Goal: Book appointment/travel/reservation

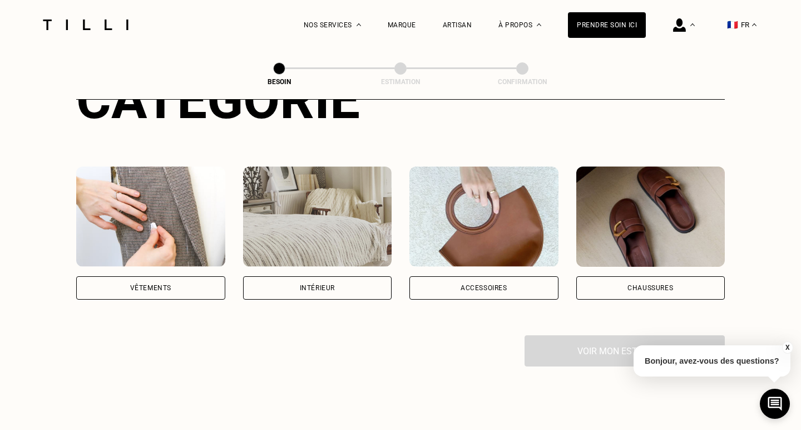
scroll to position [145, 0]
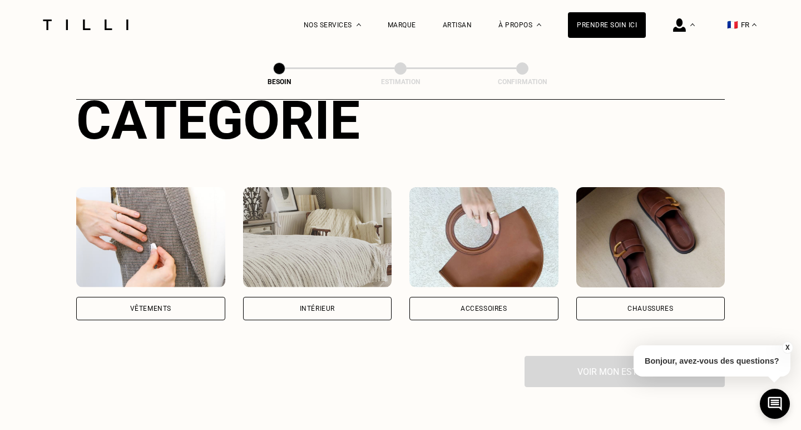
click at [193, 222] on img at bounding box center [150, 237] width 149 height 100
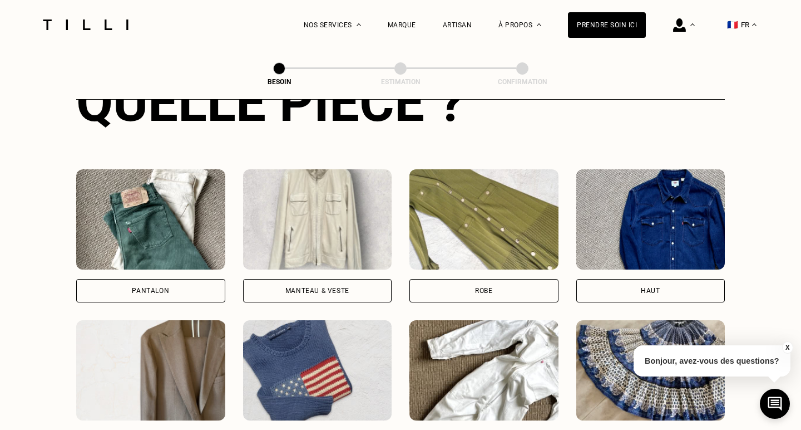
click at [169, 237] on img at bounding box center [150, 219] width 149 height 100
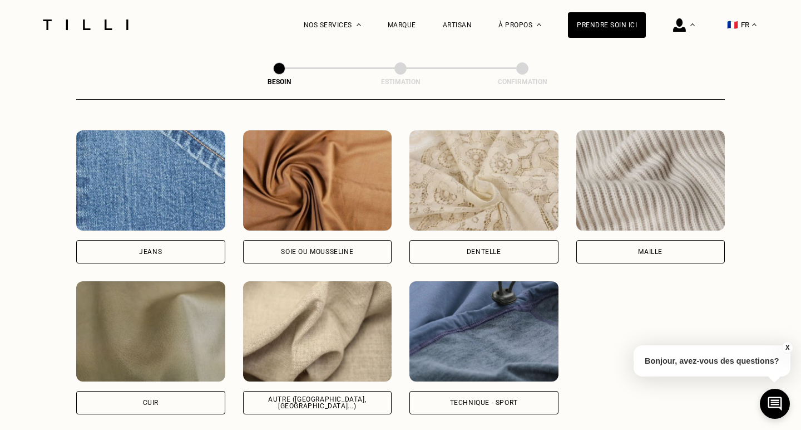
scroll to position [1187, 0]
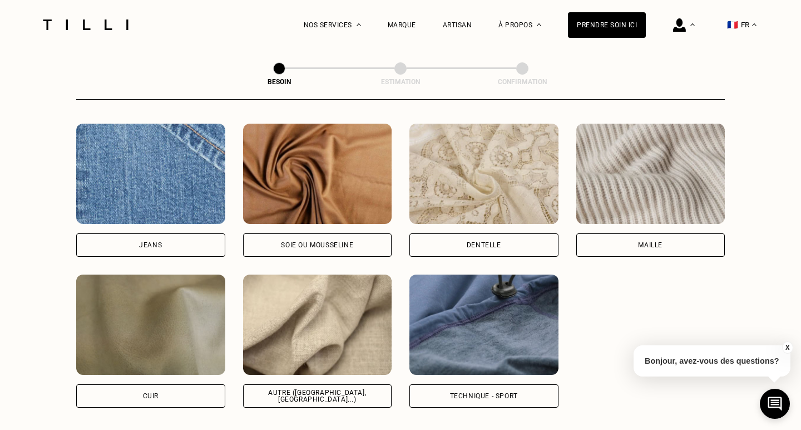
click at [322, 289] on img at bounding box center [317, 324] width 149 height 100
select select "FR"
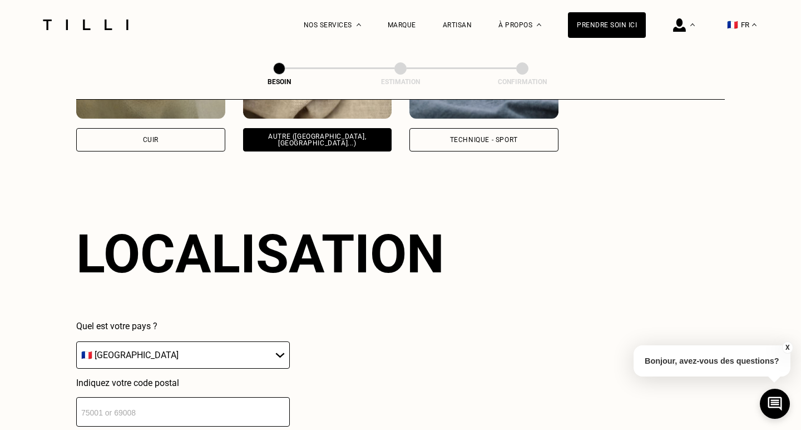
scroll to position [1492, 0]
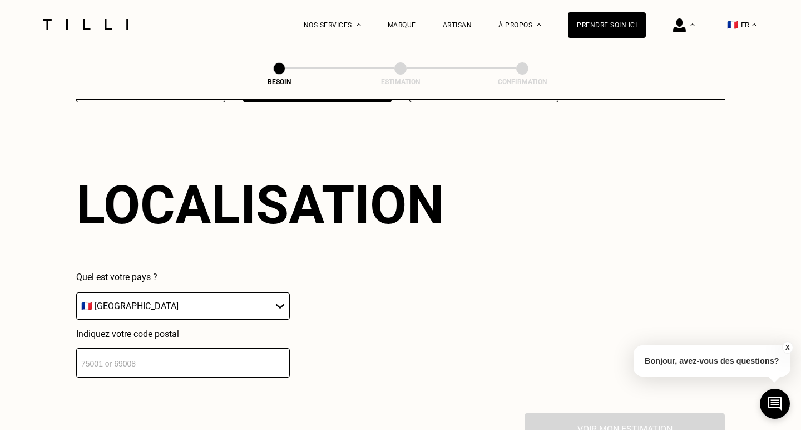
click at [210, 352] on input "number" at bounding box center [183, 362] width 214 height 29
type input "75012"
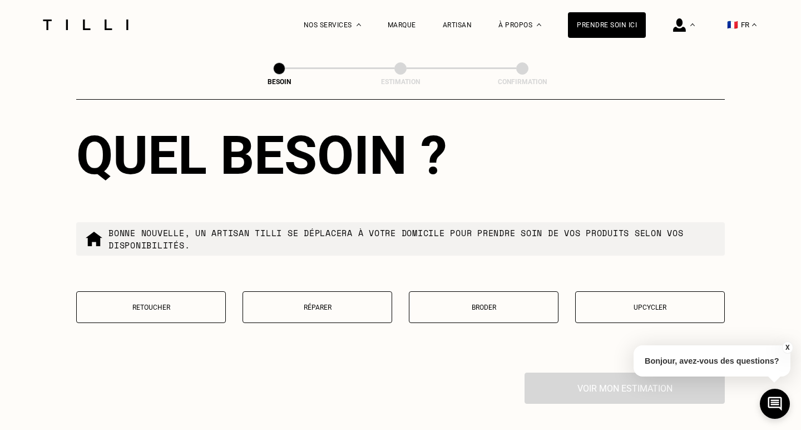
scroll to position [1818, 0]
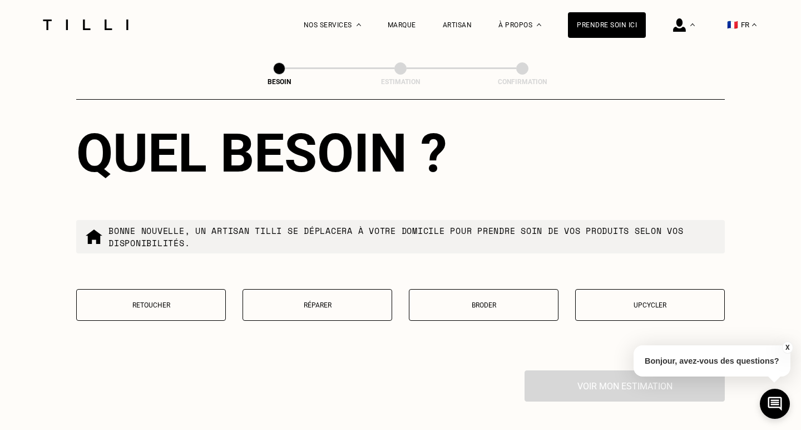
click at [327, 301] on p "Réparer" at bounding box center [317, 305] width 137 height 8
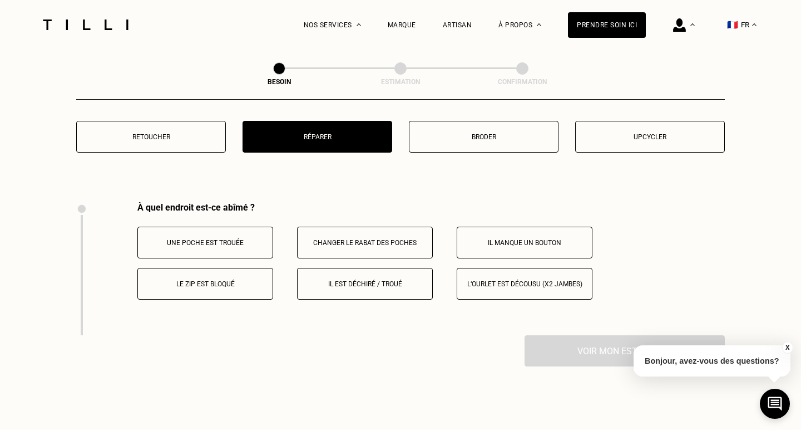
scroll to position [1986, 0]
click at [343, 283] on button "Il est déchiré / troué" at bounding box center [365, 284] width 136 height 32
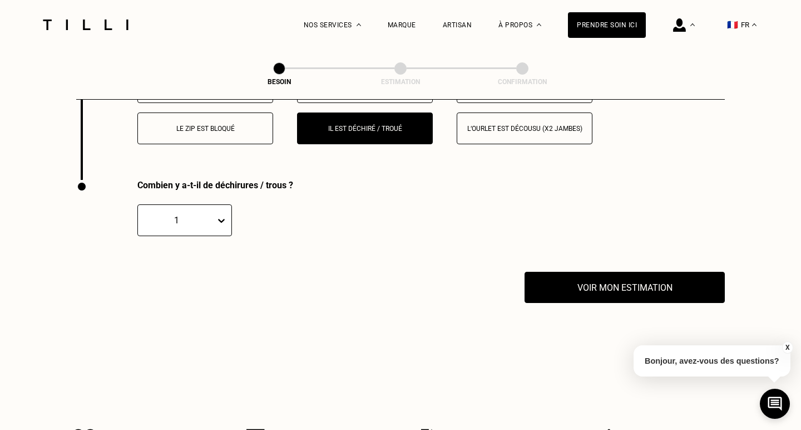
scroll to position [2187, 0]
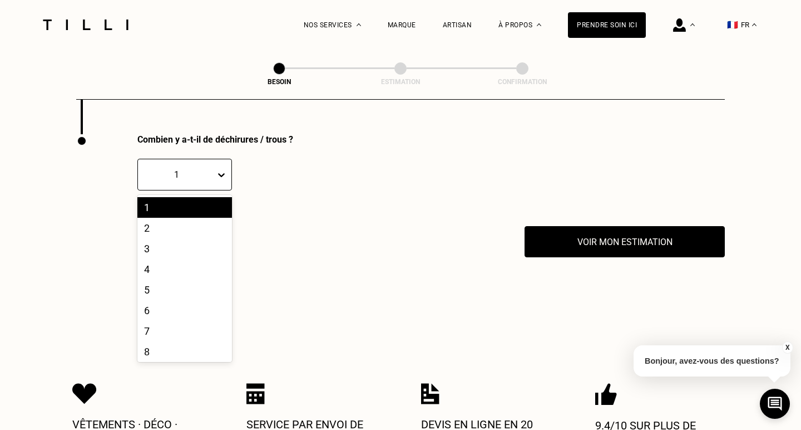
click at [213, 168] on div "1" at bounding box center [176, 174] width 77 height 13
click at [181, 220] on div "2" at bounding box center [184, 228] width 95 height 21
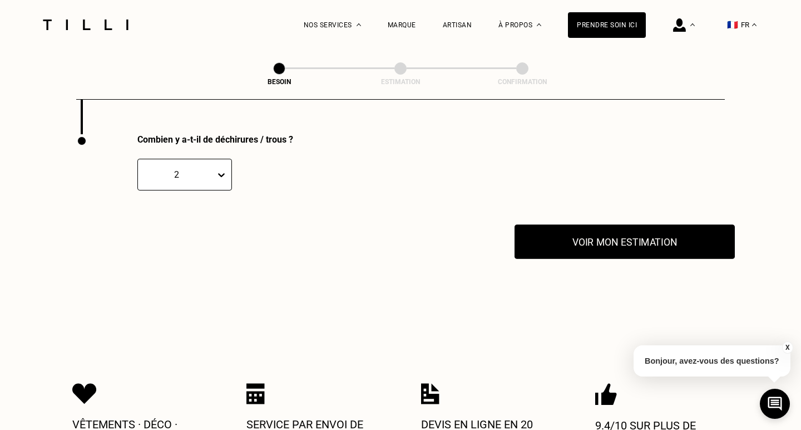
click at [559, 224] on button "Voir mon estimation" at bounding box center [625, 241] width 220 height 35
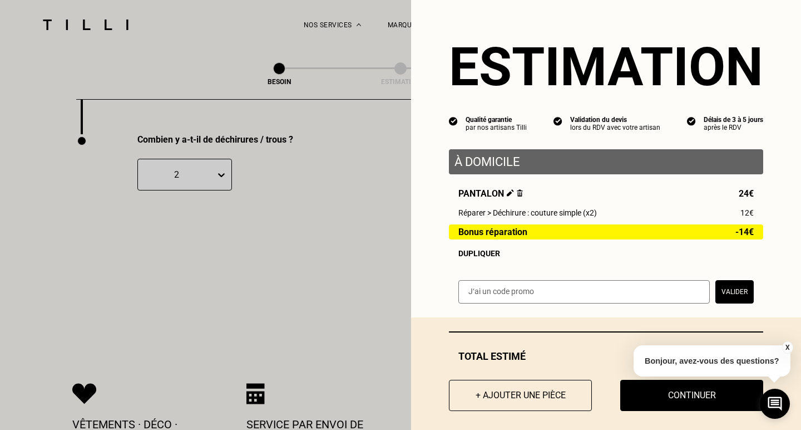
click at [746, 293] on button "Valider" at bounding box center [735, 291] width 38 height 23
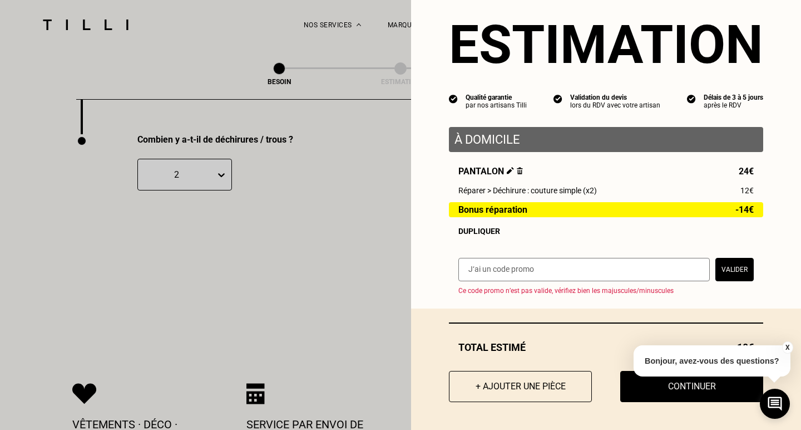
scroll to position [22, 0]
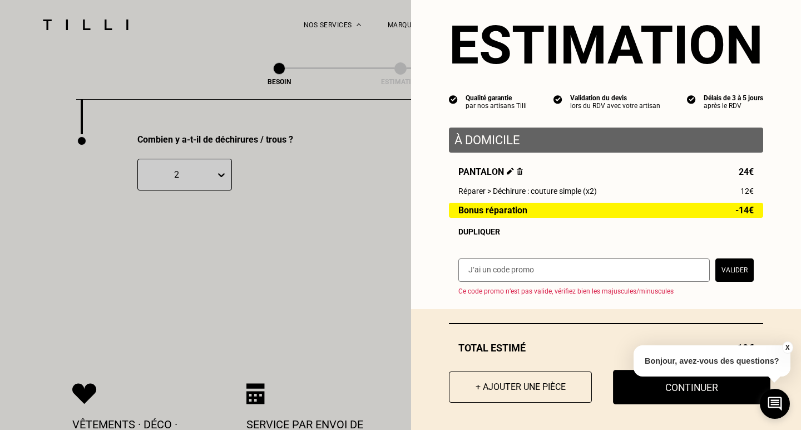
click at [670, 394] on button "Continuer" at bounding box center [692, 387] width 158 height 35
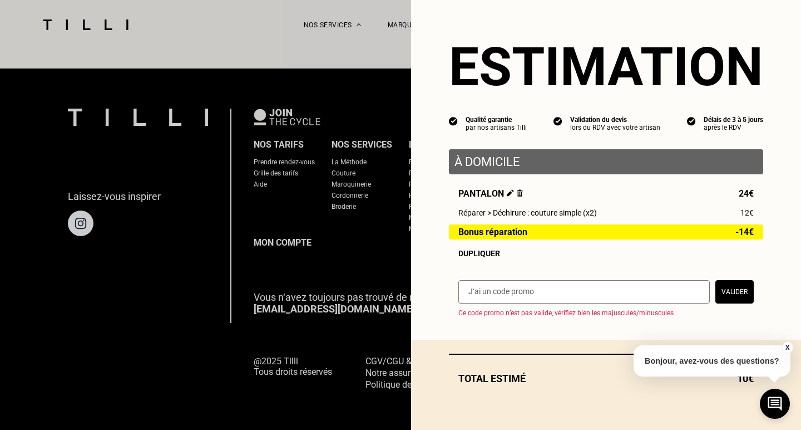
scroll to position [0, 0]
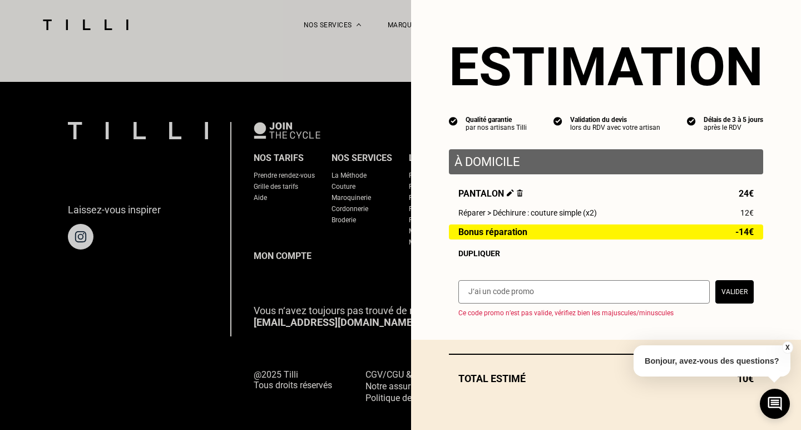
select select "FR"
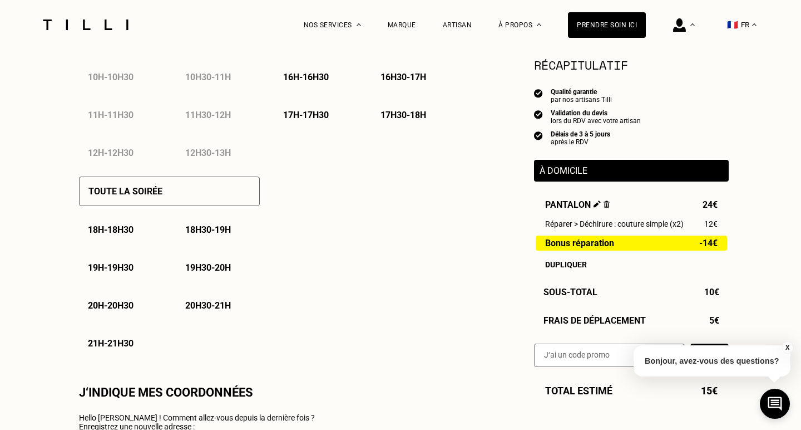
type input "06 03 72 13 90"
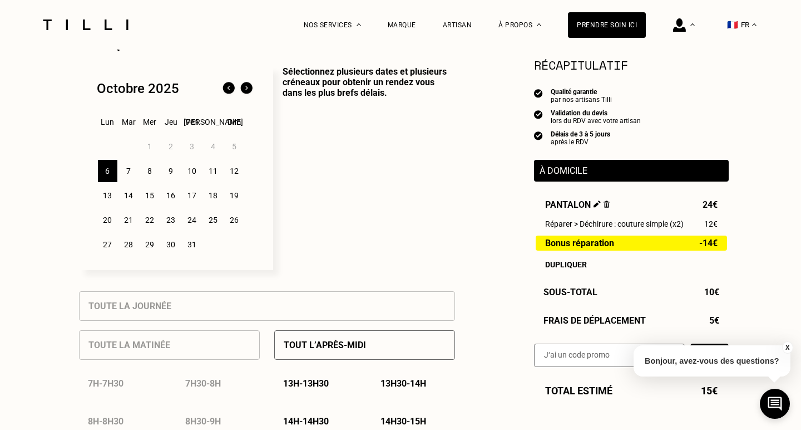
scroll to position [281, 0]
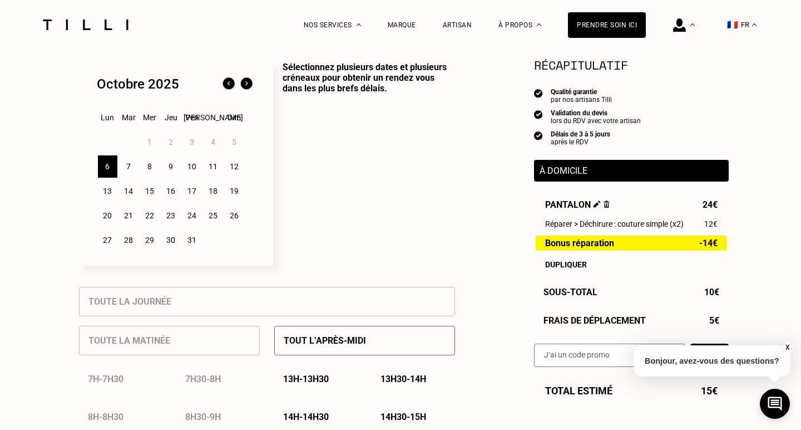
click at [357, 340] on p "Tout l’après-midi" at bounding box center [325, 340] width 82 height 11
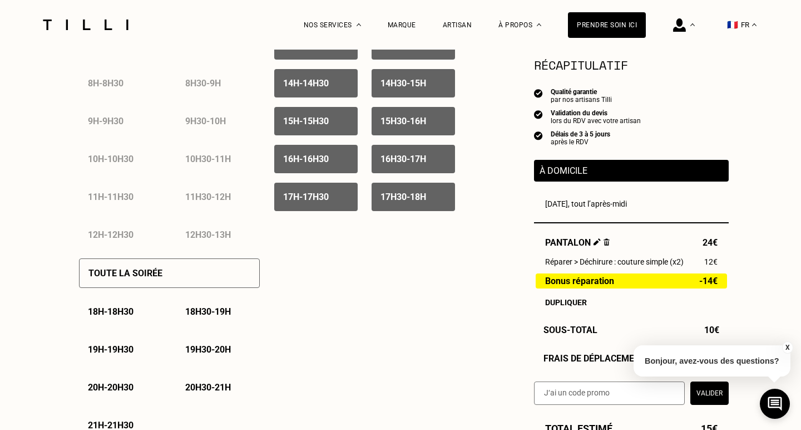
scroll to position [633, 0]
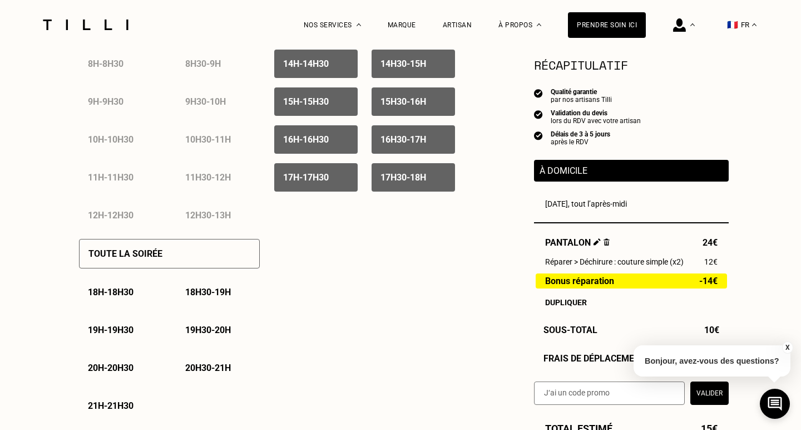
click at [223, 257] on div "Toute la soirée" at bounding box center [169, 253] width 181 height 29
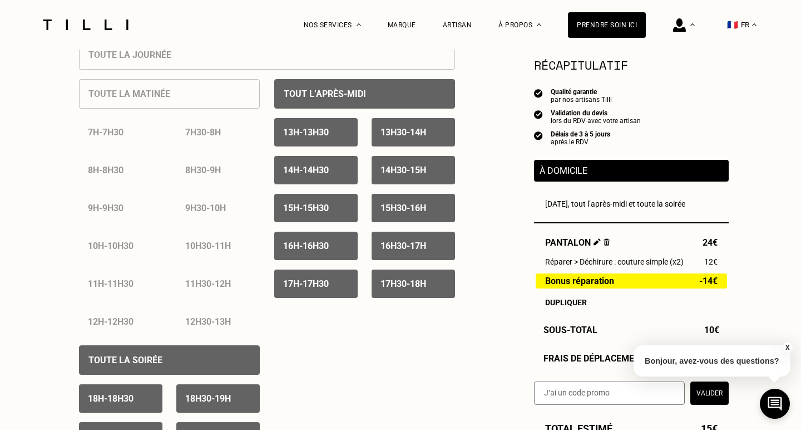
scroll to position [530, 0]
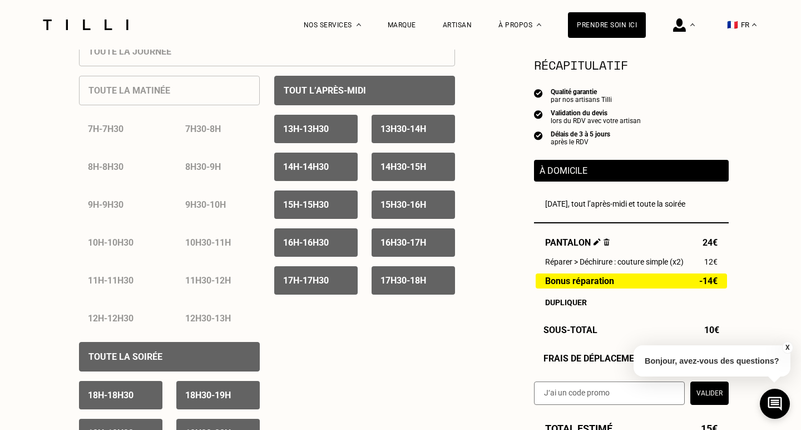
click at [341, 212] on div "15h - 15h30" at bounding box center [315, 204] width 83 height 28
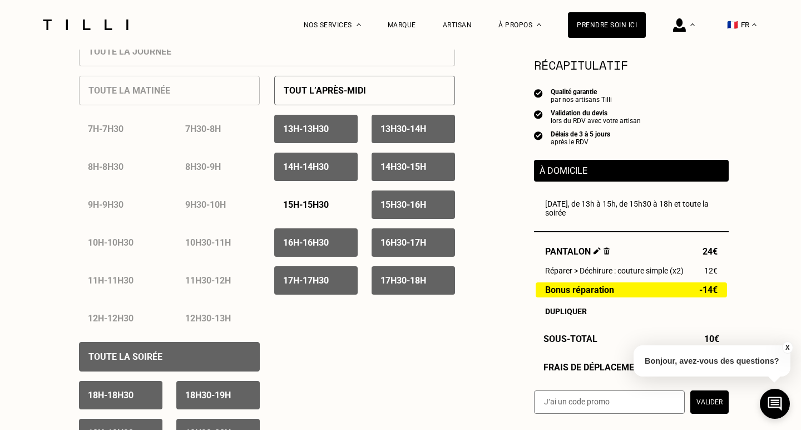
click at [420, 208] on p "15h30 - 16h" at bounding box center [404, 204] width 46 height 11
click at [336, 246] on div "16h - 16h30" at bounding box center [315, 242] width 83 height 28
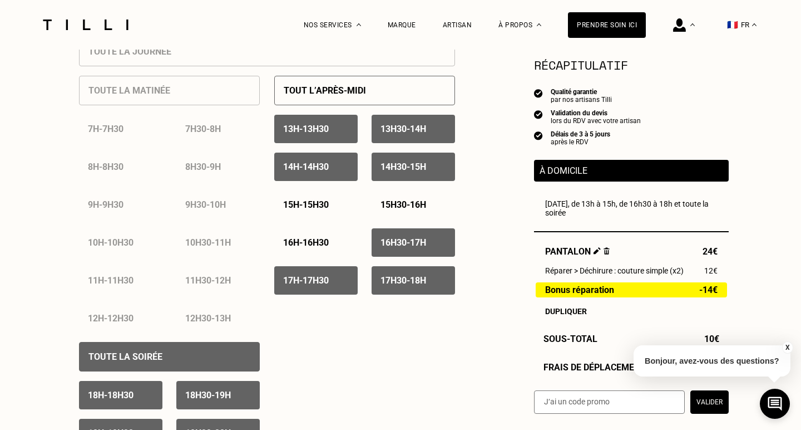
click at [414, 245] on p "16h30 - 17h" at bounding box center [404, 242] width 46 height 11
click at [318, 281] on p "17h - 17h30" at bounding box center [306, 280] width 46 height 11
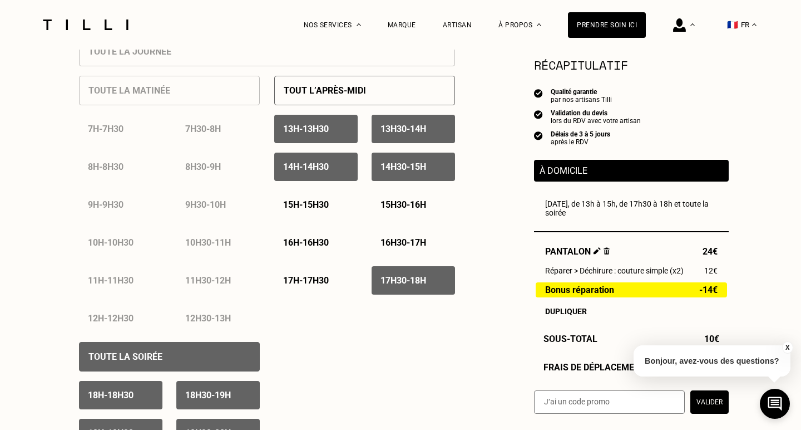
click at [433, 281] on div "17h30 - 18h" at bounding box center [413, 280] width 83 height 28
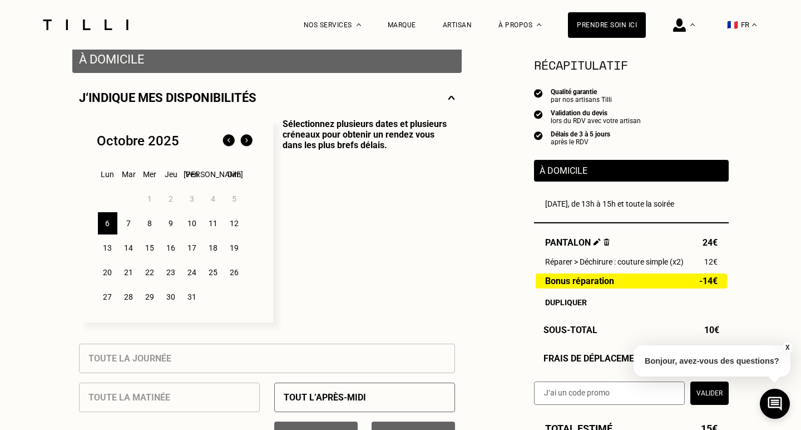
scroll to position [232, 0]
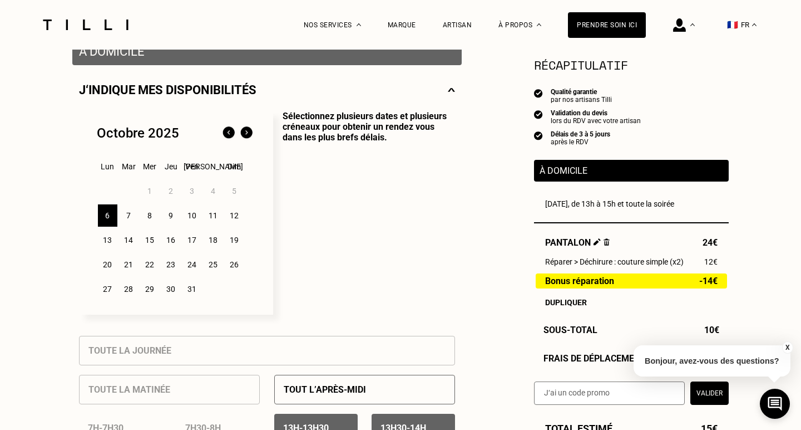
click at [129, 216] on div "7" at bounding box center [128, 215] width 19 height 22
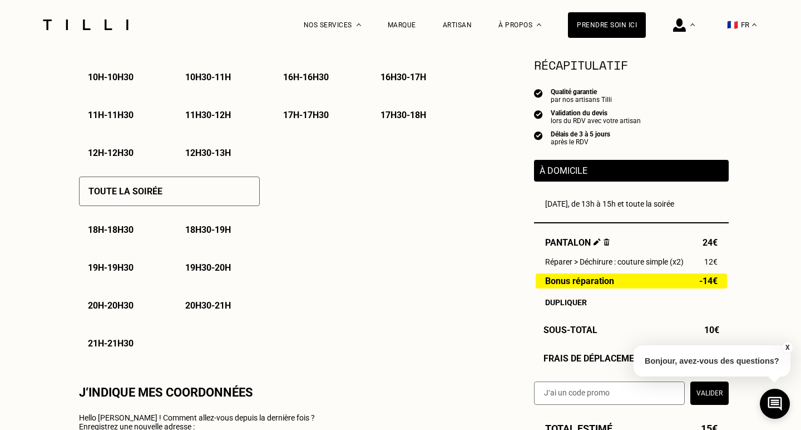
scroll to position [715, 0]
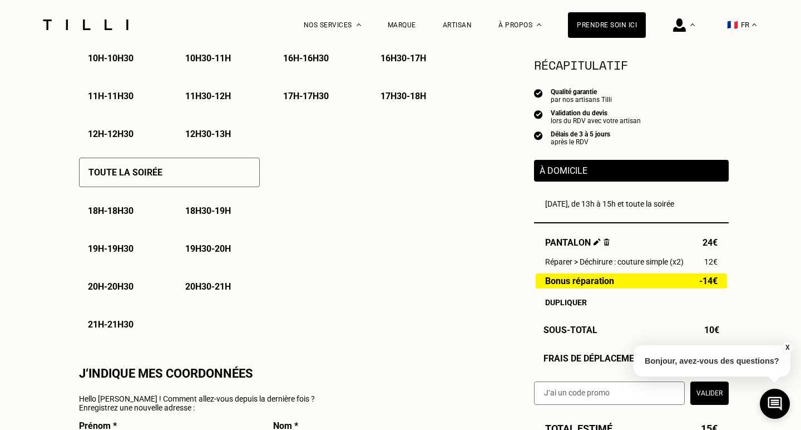
click at [244, 180] on div "Toute la soirée" at bounding box center [169, 172] width 181 height 29
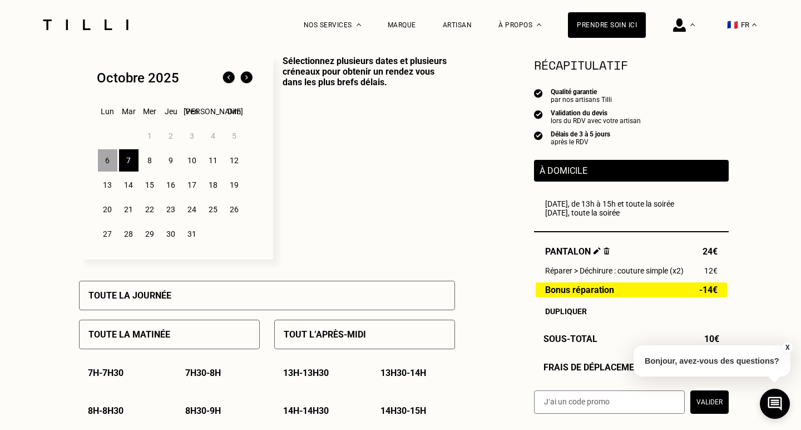
scroll to position [276, 0]
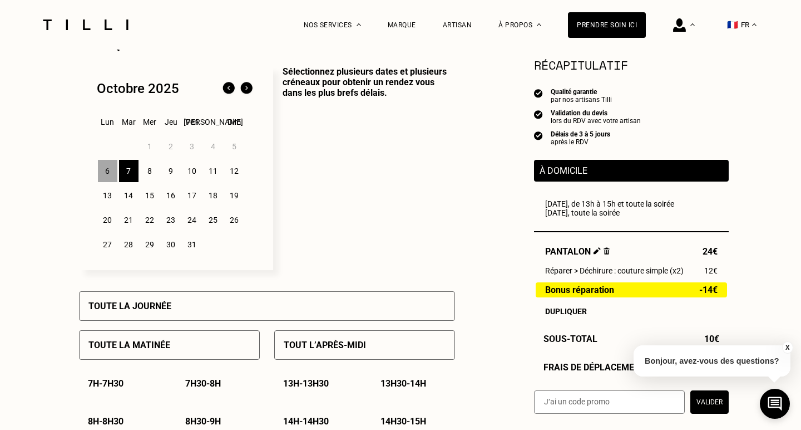
click at [96, 174] on div "[DATE] Lun Mar Mer Jeu Ven Sam Dim 1 2 3 4 5 6 7 8 9 10 11 12 13 14 15 16 17 18…" at bounding box center [176, 168] width 194 height 204
click at [101, 174] on div "6" at bounding box center [107, 171] width 19 height 22
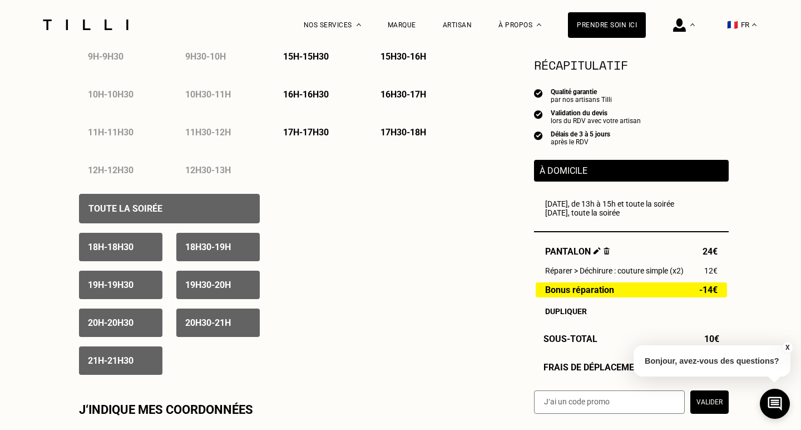
scroll to position [682, 0]
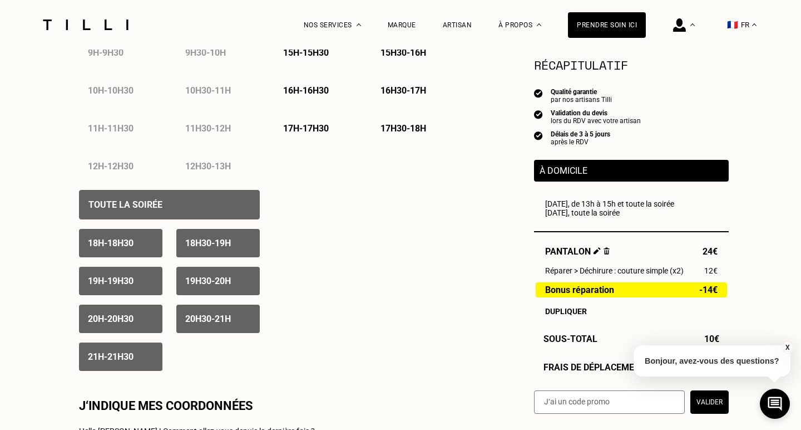
click at [124, 245] on p "18h - 18h30" at bounding box center [111, 243] width 46 height 11
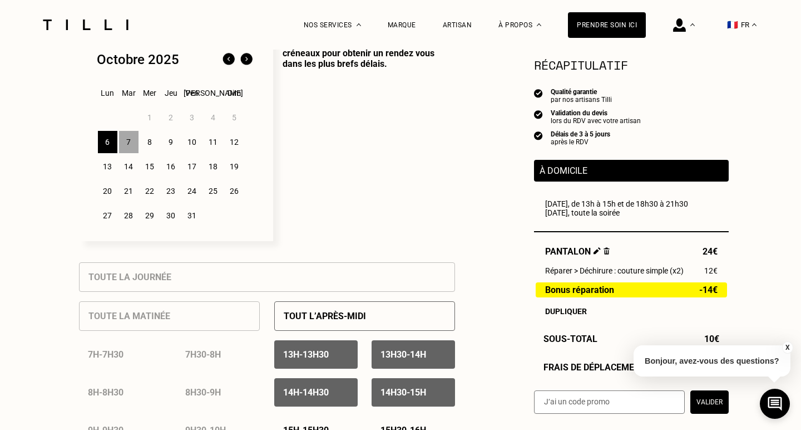
scroll to position [265, 0]
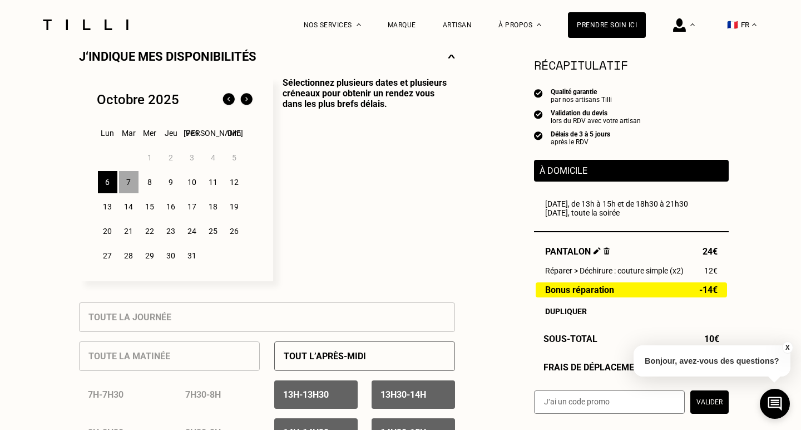
click at [136, 186] on div "7" at bounding box center [128, 182] width 19 height 22
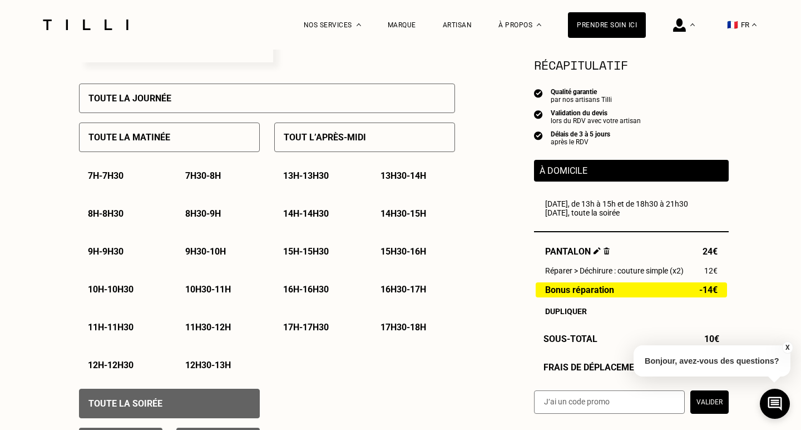
scroll to position [456, 0]
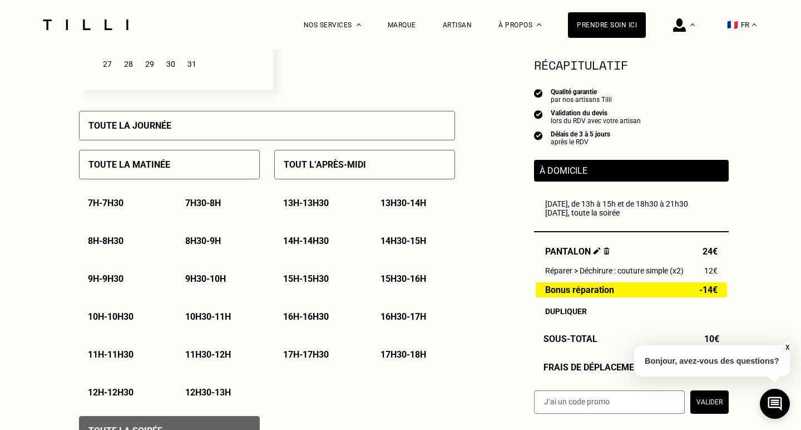
click at [319, 212] on div "13h - 13h30" at bounding box center [315, 203] width 83 height 28
click at [387, 209] on div "13h30 - 14h" at bounding box center [413, 203] width 83 height 28
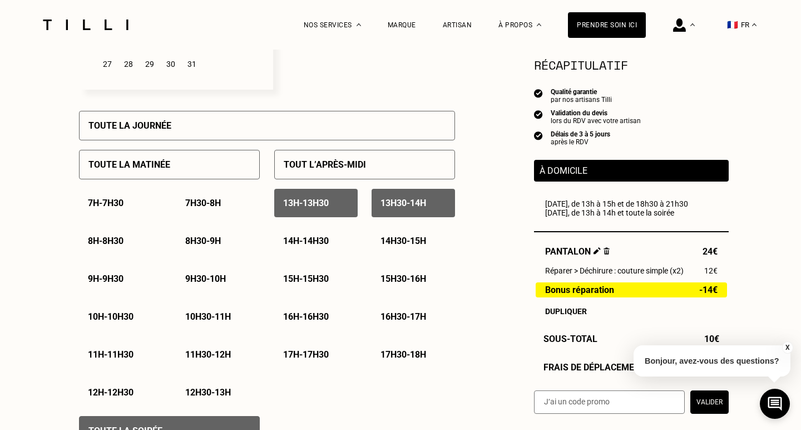
click at [328, 237] on p "14h - 14h30" at bounding box center [306, 240] width 46 height 11
click at [392, 238] on p "14h30 - 15h" at bounding box center [404, 240] width 46 height 11
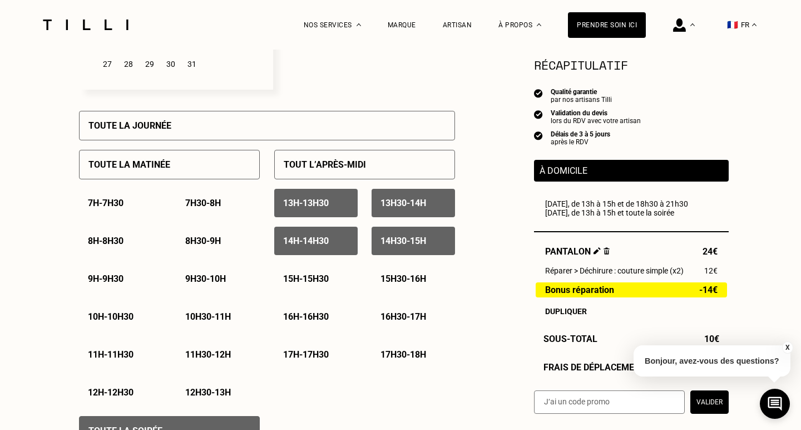
click at [201, 391] on p "12h30 - 13h" at bounding box center [208, 392] width 46 height 11
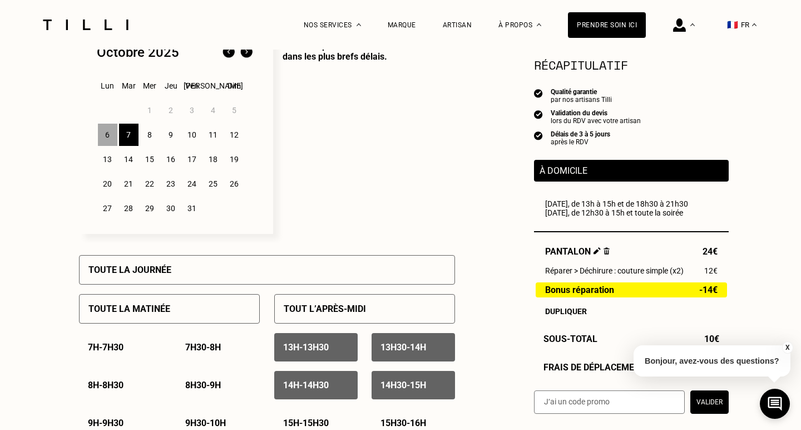
scroll to position [309, 0]
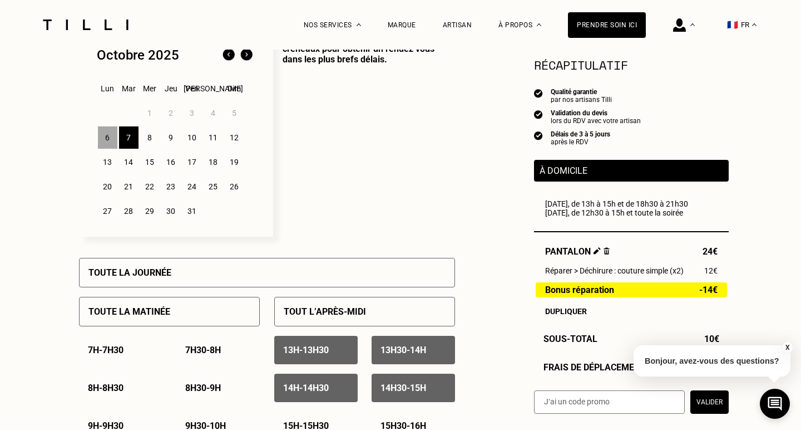
click at [106, 135] on div "6" at bounding box center [107, 137] width 19 height 22
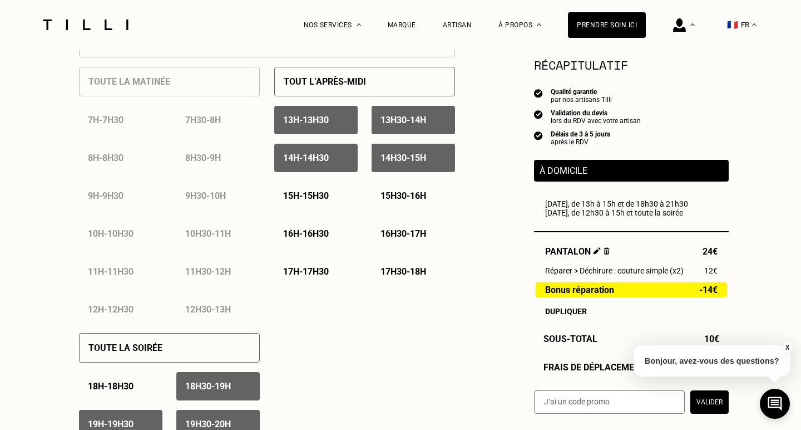
scroll to position [553, 0]
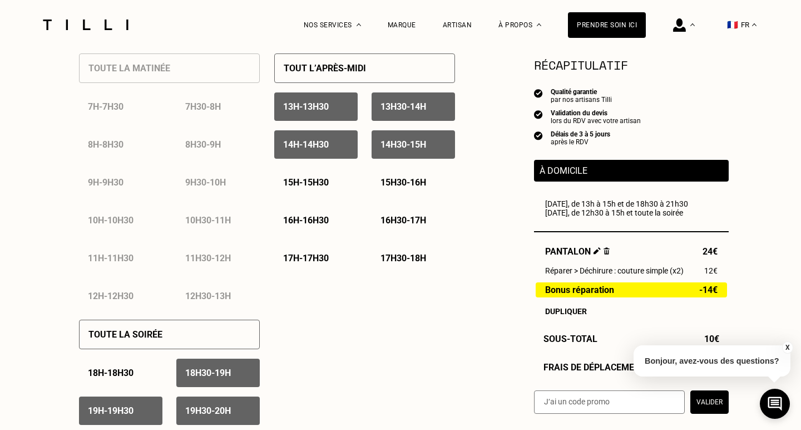
click at [205, 302] on div "12h30 - 13h" at bounding box center [217, 296] width 83 height 28
click at [210, 294] on div "12h30 - 13h" at bounding box center [217, 296] width 83 height 28
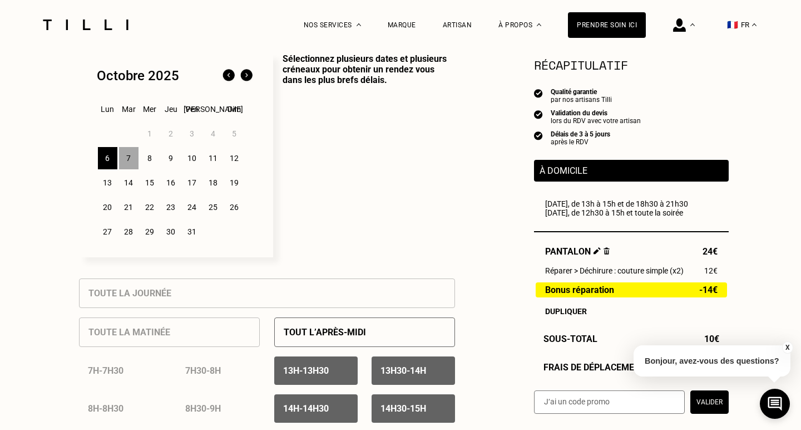
scroll to position [263, 0]
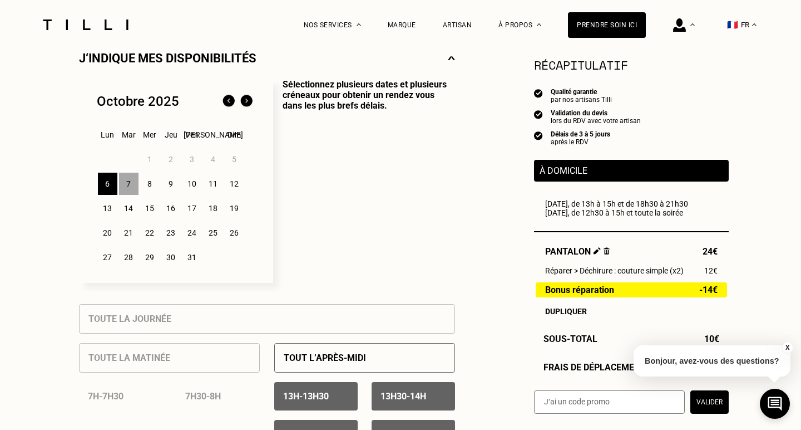
click at [131, 179] on div "7" at bounding box center [128, 184] width 19 height 22
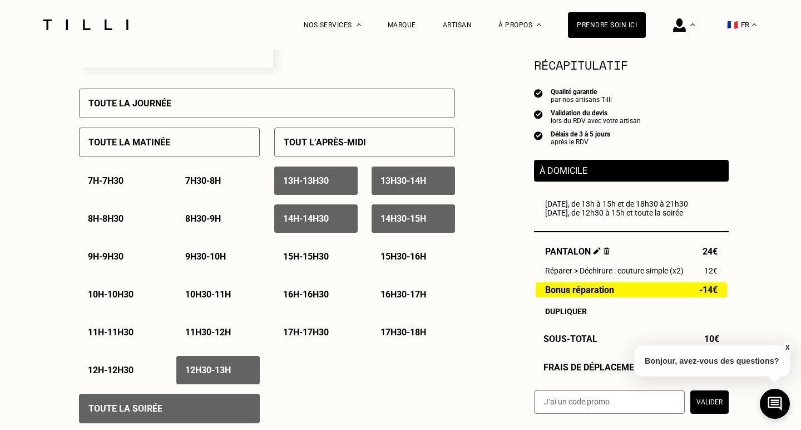
scroll to position [483, 0]
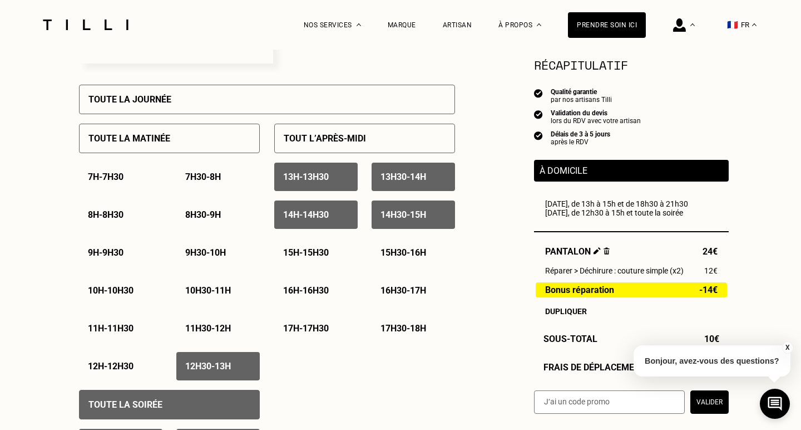
click at [305, 252] on p "15h - 15h30" at bounding box center [306, 252] width 46 height 11
click at [404, 249] on p "15h30 - 16h" at bounding box center [404, 252] width 46 height 11
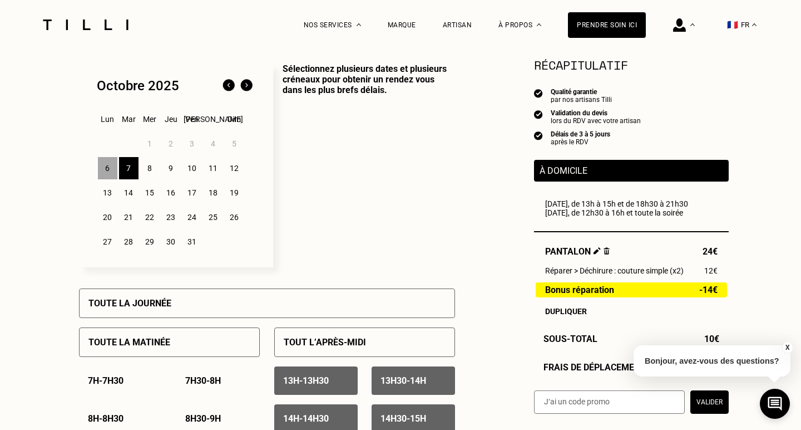
scroll to position [263, 0]
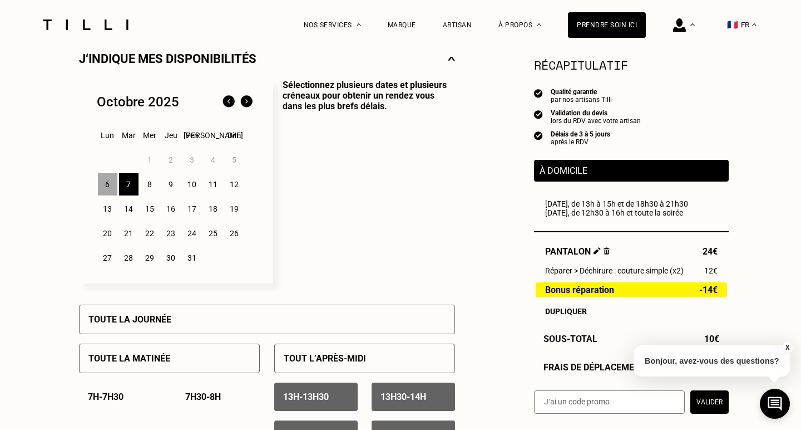
click at [151, 185] on div "8" at bounding box center [149, 184] width 19 height 22
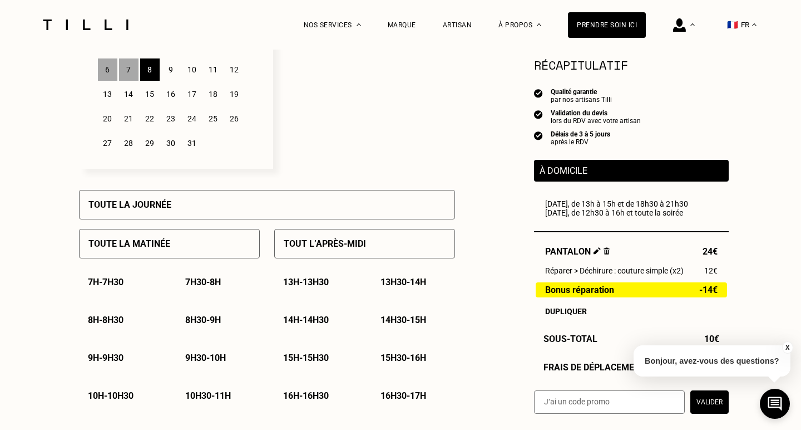
scroll to position [489, 0]
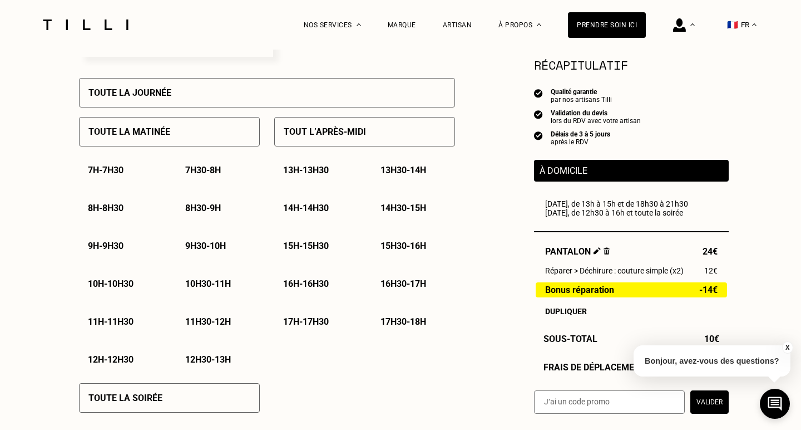
click at [186, 392] on div "Toute la soirée" at bounding box center [169, 397] width 181 height 29
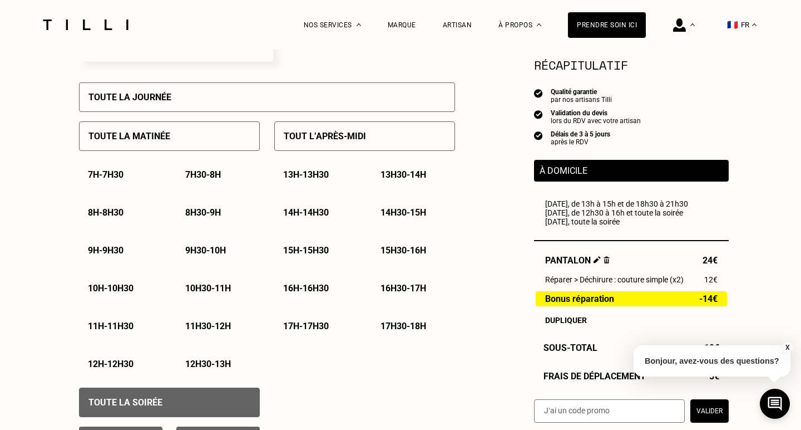
scroll to position [495, 0]
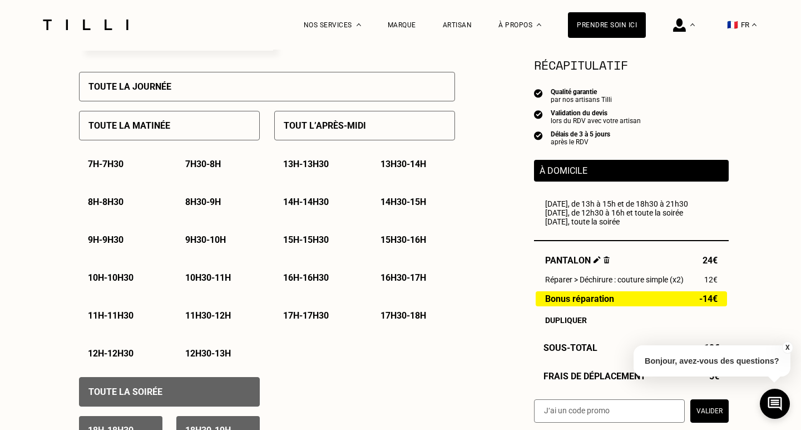
click at [227, 358] on p "12h30 - 13h" at bounding box center [208, 353] width 46 height 11
click at [326, 169] on div "13h - 13h30" at bounding box center [315, 164] width 83 height 28
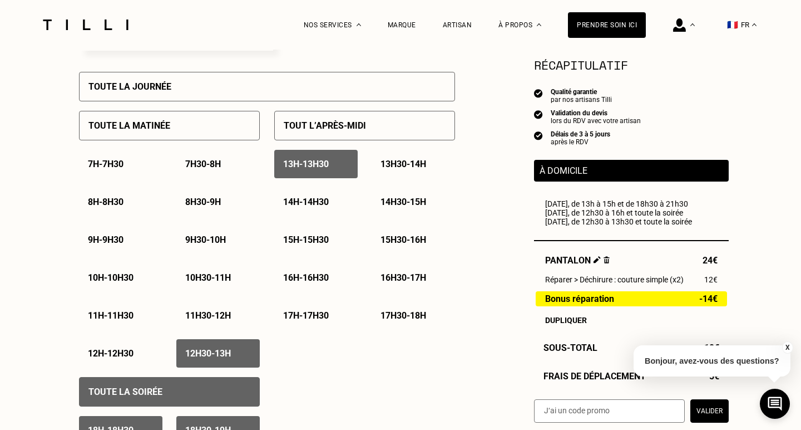
click at [377, 164] on div "13h30 - 14h" at bounding box center [413, 164] width 83 height 28
click at [336, 193] on div "14h - 14h30" at bounding box center [315, 202] width 83 height 28
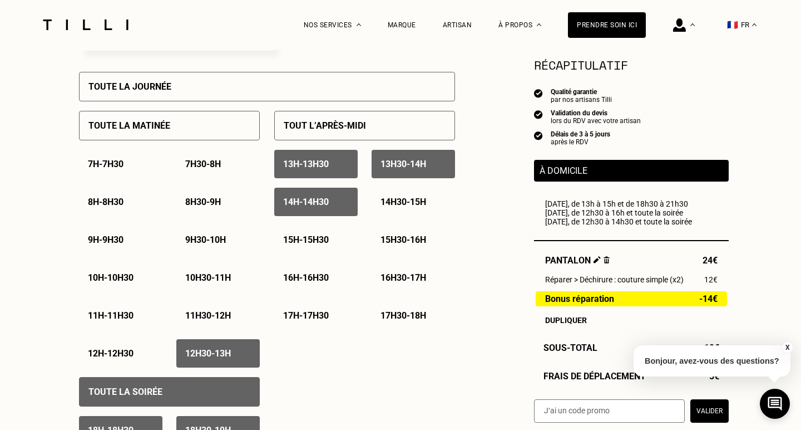
click at [405, 200] on p "14h30 - 15h" at bounding box center [404, 201] width 46 height 11
click at [326, 240] on p "15h - 15h30" at bounding box center [306, 239] width 46 height 11
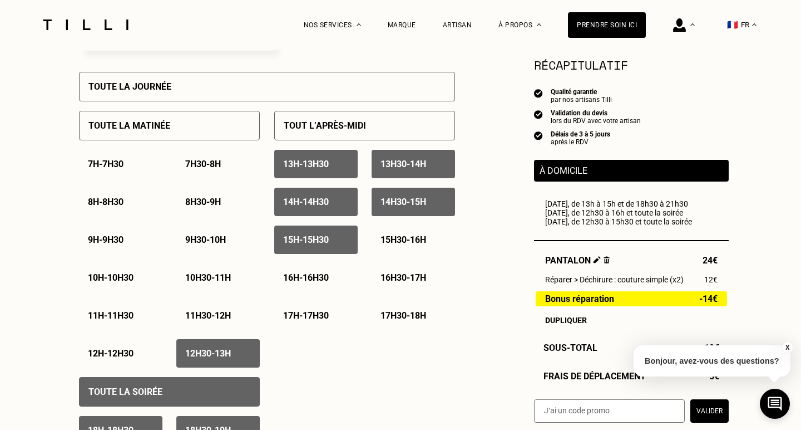
click at [405, 242] on p "15h30 - 16h" at bounding box center [404, 239] width 46 height 11
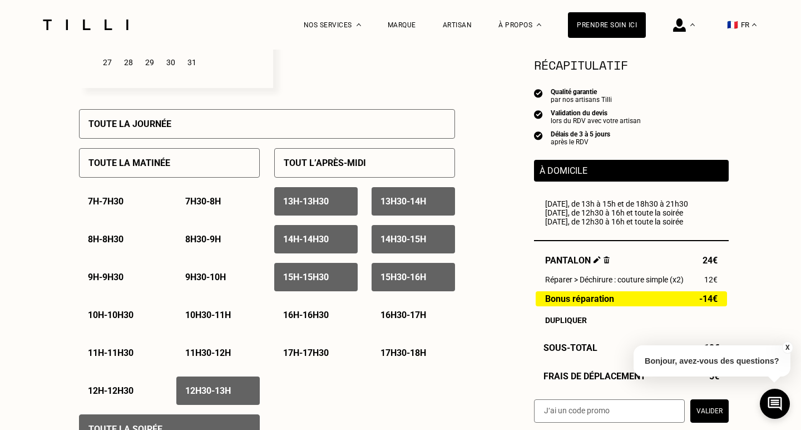
scroll to position [372, 0]
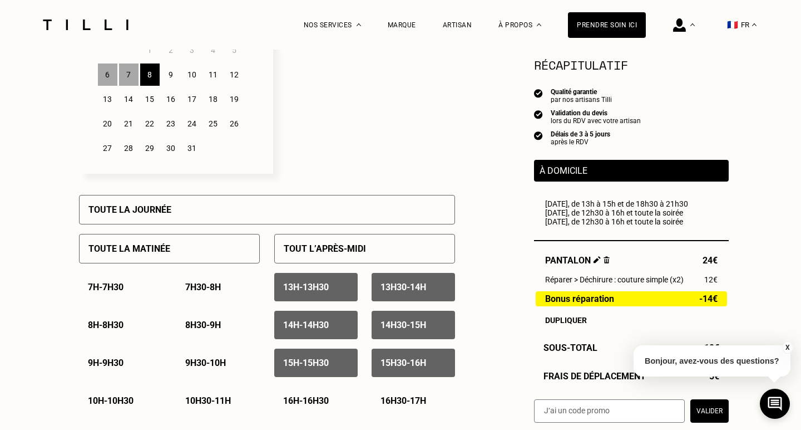
click at [170, 77] on div "9" at bounding box center [170, 74] width 19 height 22
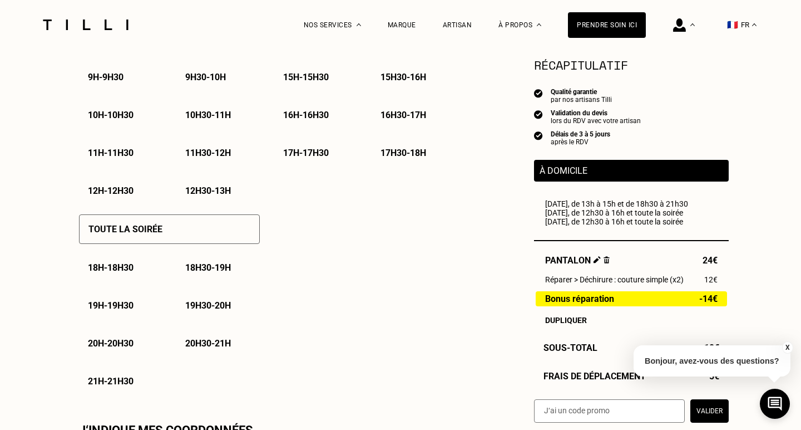
scroll to position [663, 0]
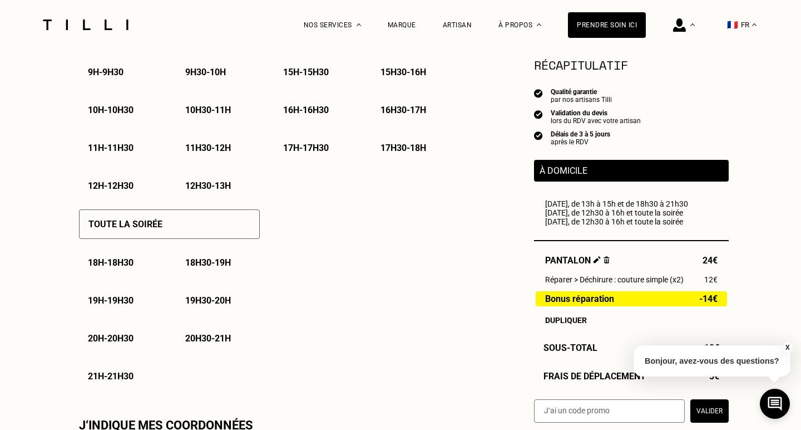
click at [149, 219] on p "Toute la soirée" at bounding box center [125, 224] width 74 height 11
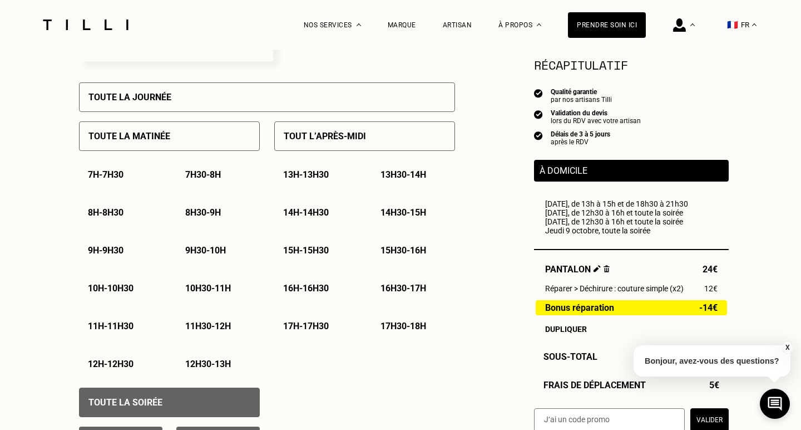
scroll to position [481, 0]
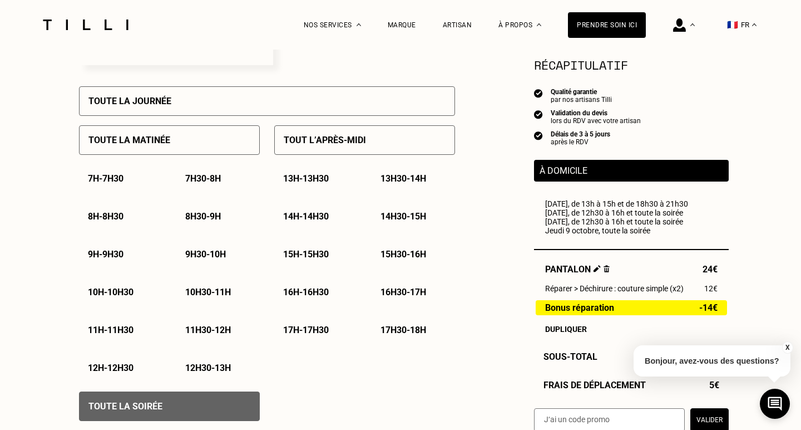
click at [224, 366] on p "12h30 - 13h" at bounding box center [208, 367] width 46 height 11
click at [324, 180] on p "13h - 13h30" at bounding box center [306, 178] width 46 height 11
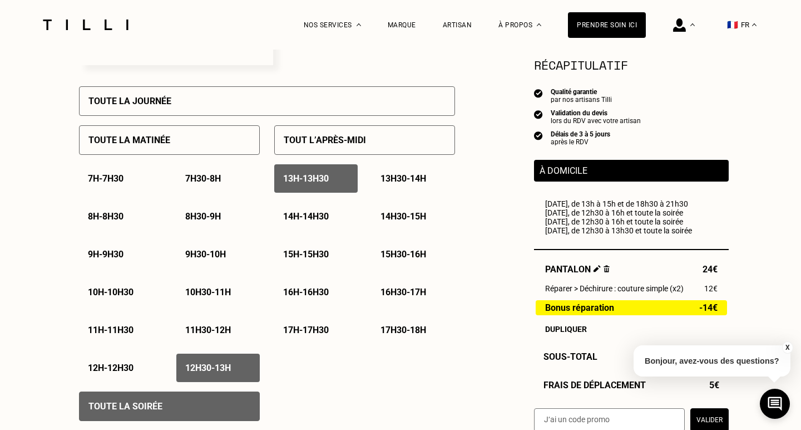
click at [392, 175] on p "13h30 - 14h" at bounding box center [404, 178] width 46 height 11
click at [329, 217] on p "14h - 14h30" at bounding box center [306, 216] width 46 height 11
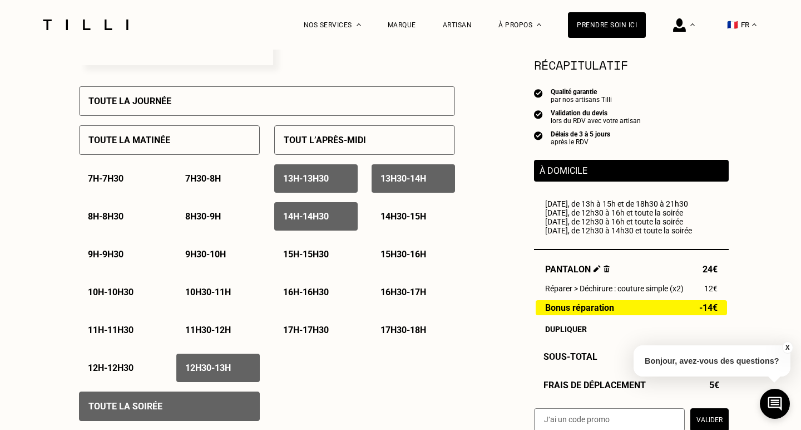
click at [394, 210] on div "14h30 - 15h" at bounding box center [413, 216] width 83 height 28
click at [314, 259] on p "15h - 15h30" at bounding box center [306, 254] width 46 height 11
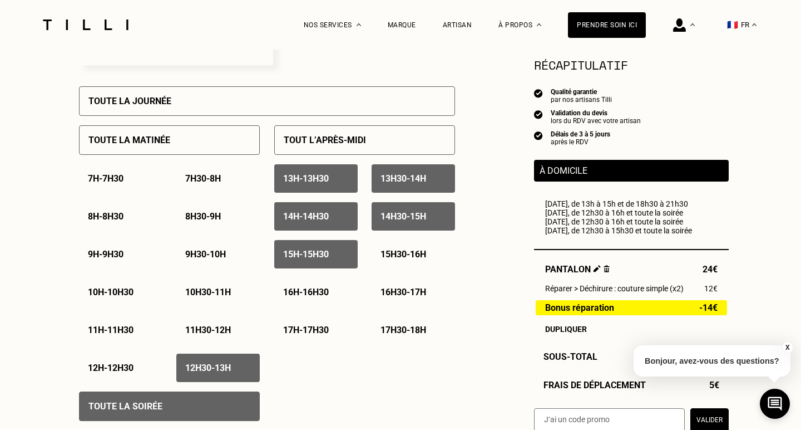
click at [385, 253] on p "15h30 - 16h" at bounding box center [404, 254] width 46 height 11
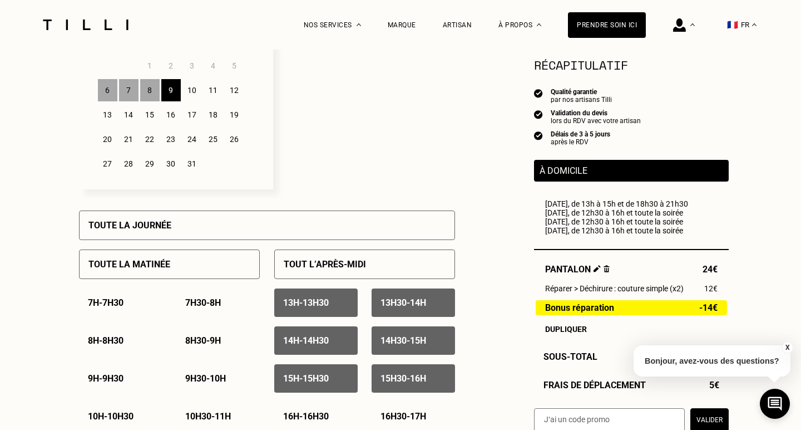
scroll to position [345, 0]
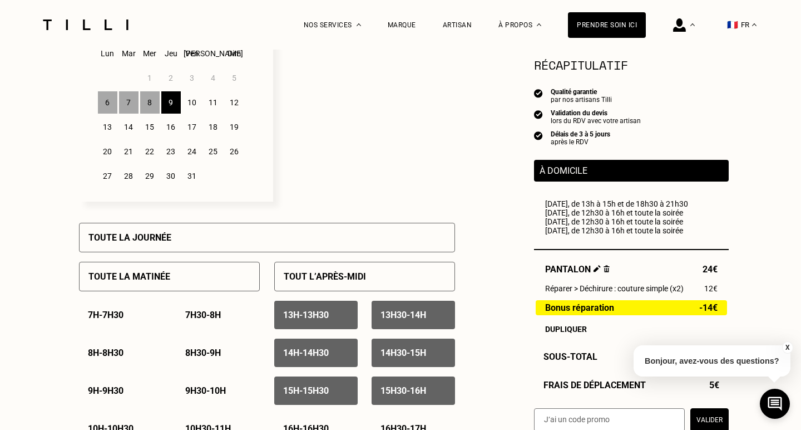
click at [195, 106] on div "10" at bounding box center [192, 102] width 19 height 22
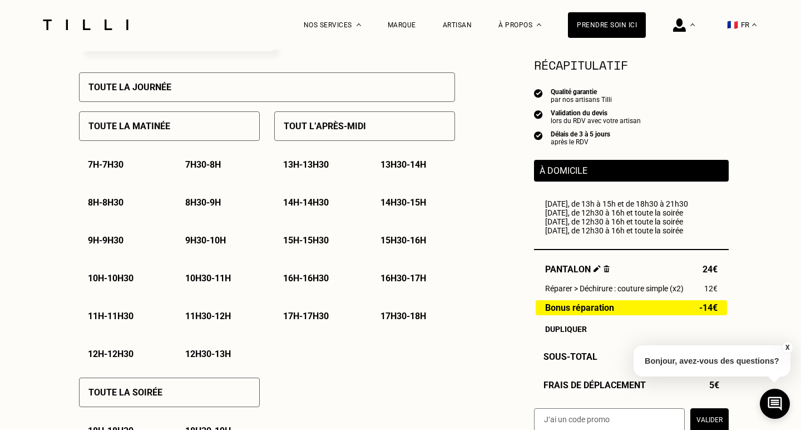
scroll to position [485, 0]
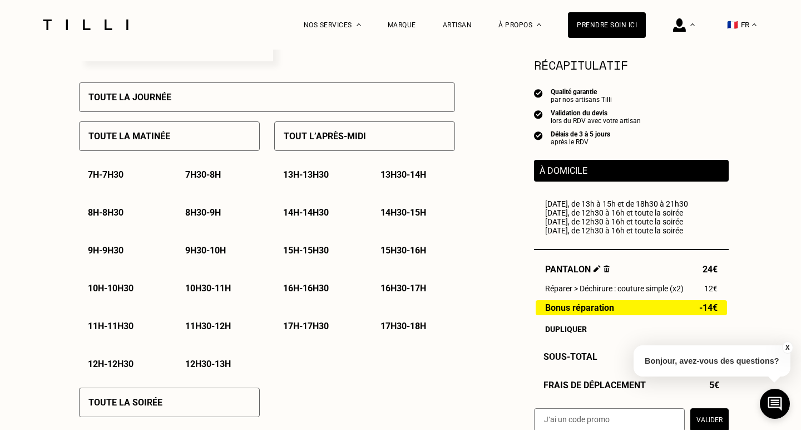
click at [331, 135] on p "Tout l’après-midi" at bounding box center [325, 136] width 82 height 11
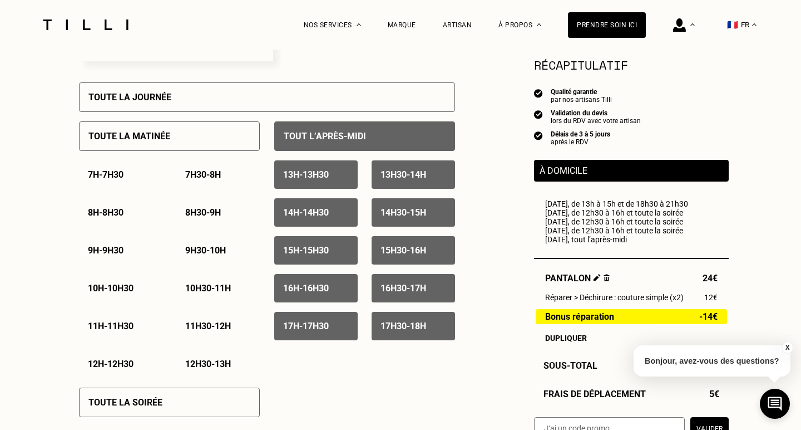
click at [331, 135] on p "Tout l’après-midi" at bounding box center [325, 136] width 82 height 11
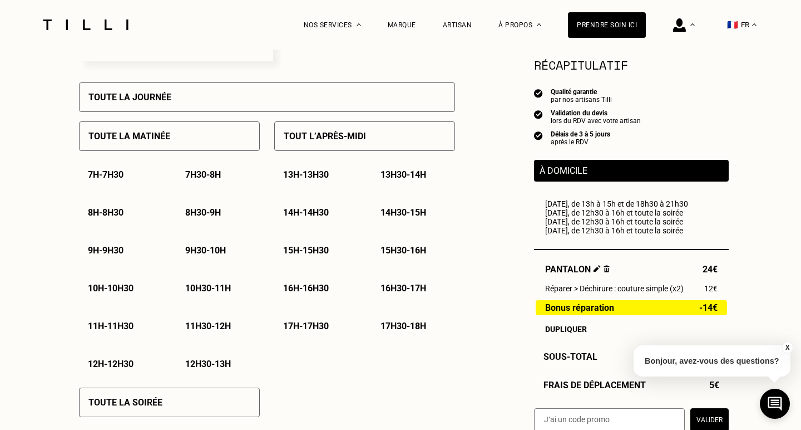
click at [331, 135] on p "Tout l’après-midi" at bounding box center [325, 136] width 82 height 11
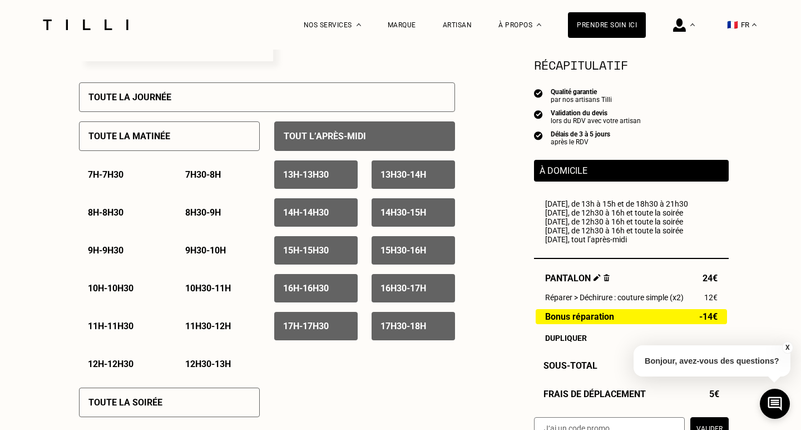
click at [409, 326] on p "17h30 - 18h" at bounding box center [404, 326] width 46 height 11
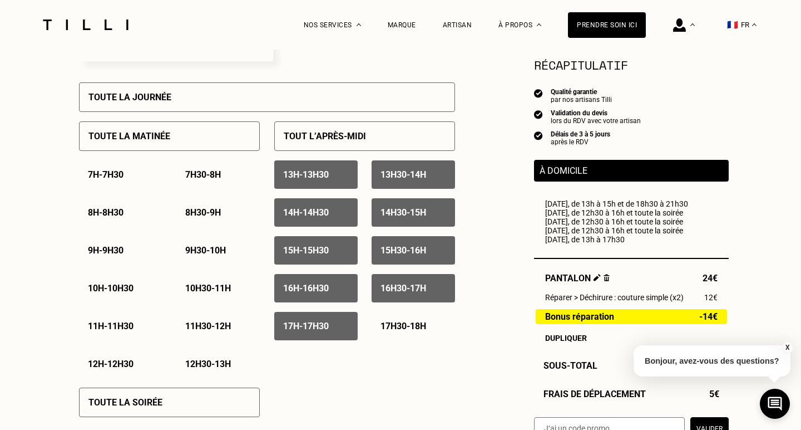
click at [335, 319] on div "17h - 17h30" at bounding box center [315, 326] width 83 height 28
click at [338, 288] on div "16h - 16h30" at bounding box center [315, 288] width 83 height 28
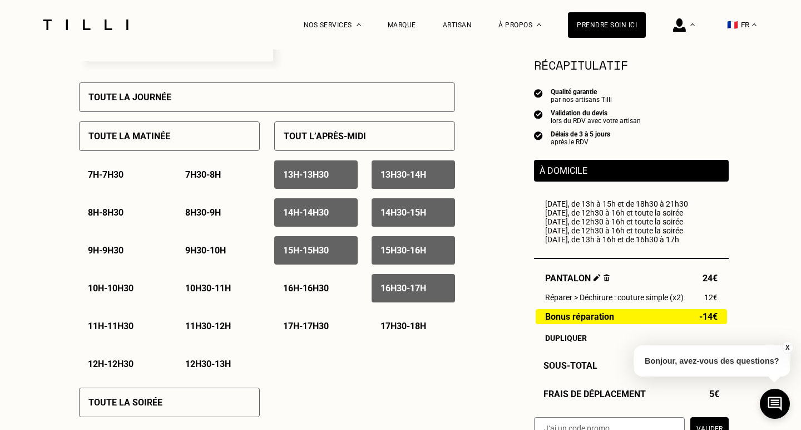
click at [397, 289] on p "16h30 - 17h" at bounding box center [404, 288] width 46 height 11
click at [214, 369] on div "12h30 - 13h" at bounding box center [217, 364] width 83 height 28
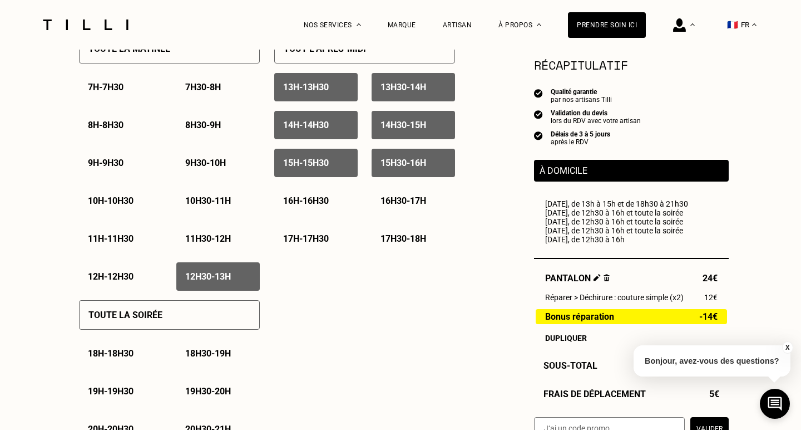
scroll to position [589, 0]
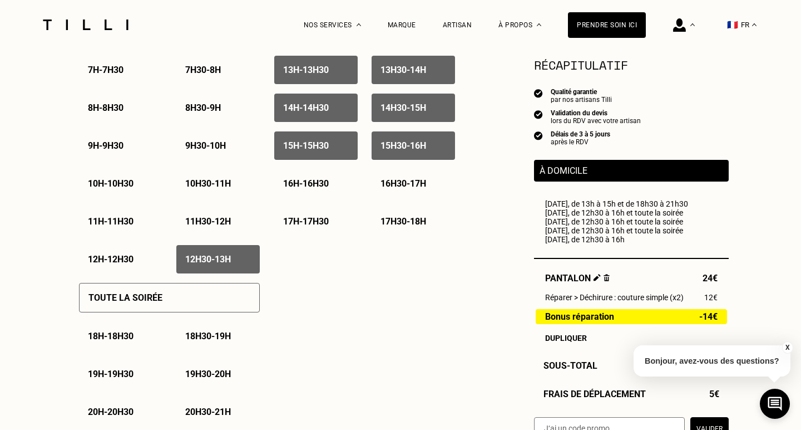
click at [215, 309] on div "Toute la soirée" at bounding box center [169, 297] width 181 height 29
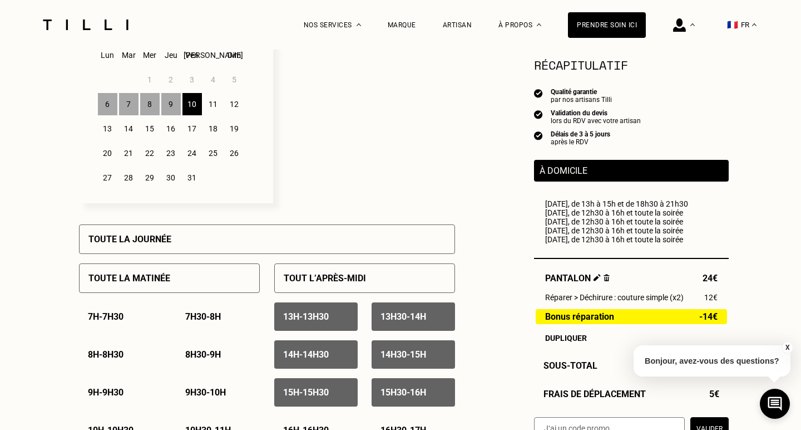
scroll to position [284, 0]
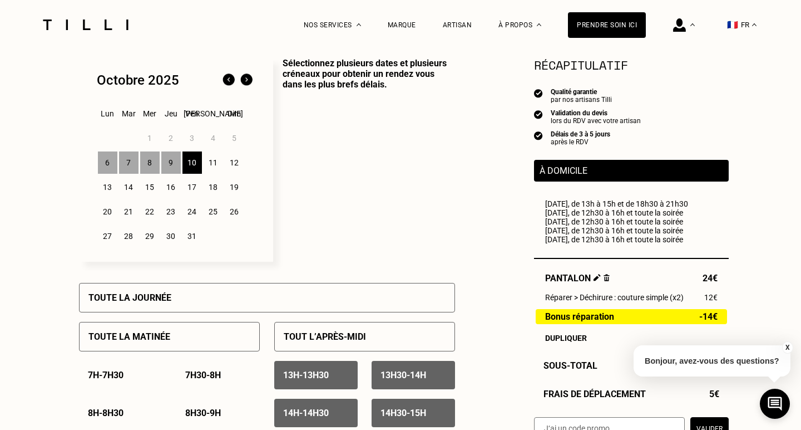
click at [218, 163] on div "11" at bounding box center [213, 162] width 19 height 22
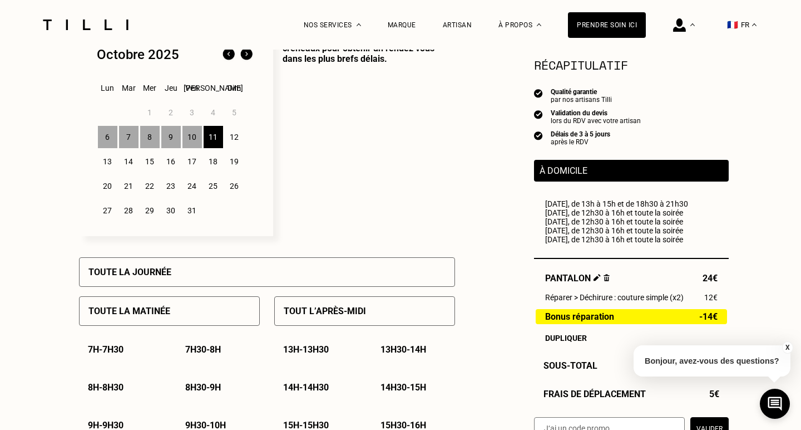
scroll to position [356, 0]
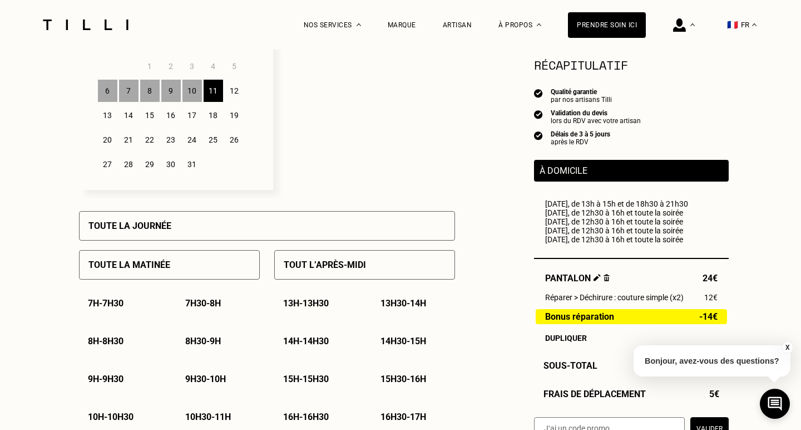
click at [259, 223] on div "Toute la journée" at bounding box center [267, 225] width 376 height 29
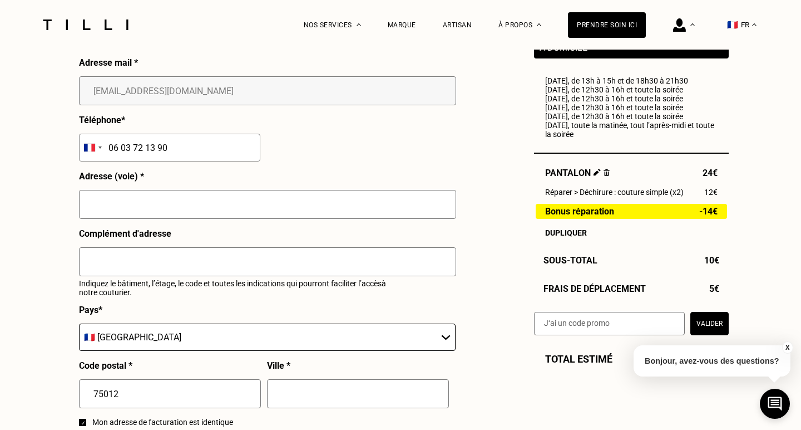
scroll to position [1135, 0]
click at [431, 205] on input "text" at bounding box center [267, 204] width 377 height 29
type input "[STREET_ADDRESS]"
type input "[GEOGRAPHIC_DATA]"
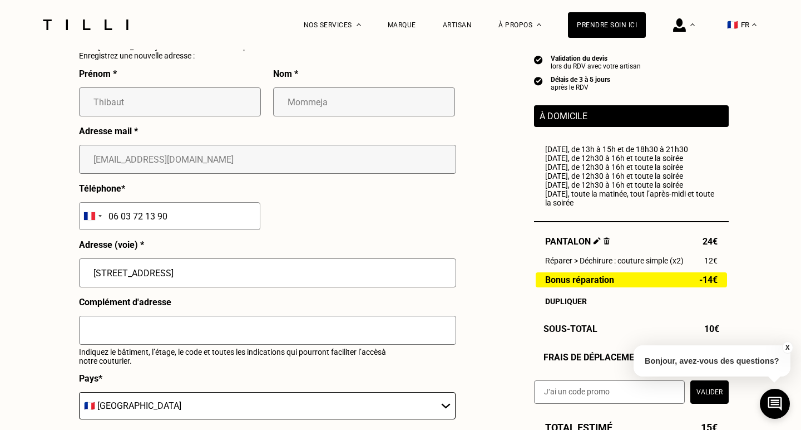
scroll to position [1148, 0]
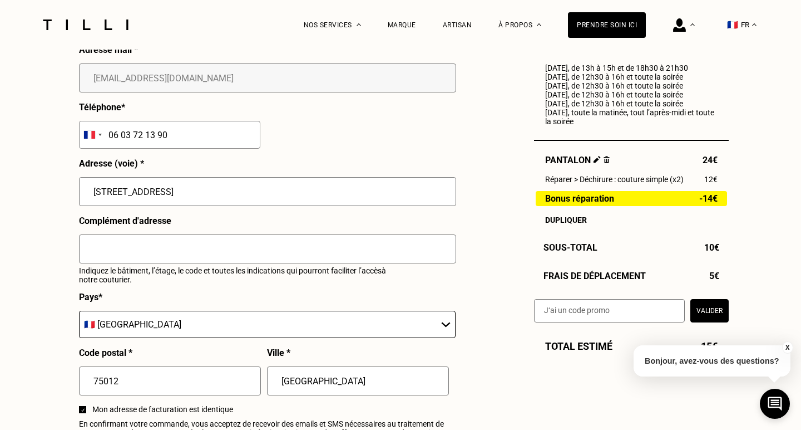
click at [705, 305] on button "Valider" at bounding box center [710, 309] width 38 height 23
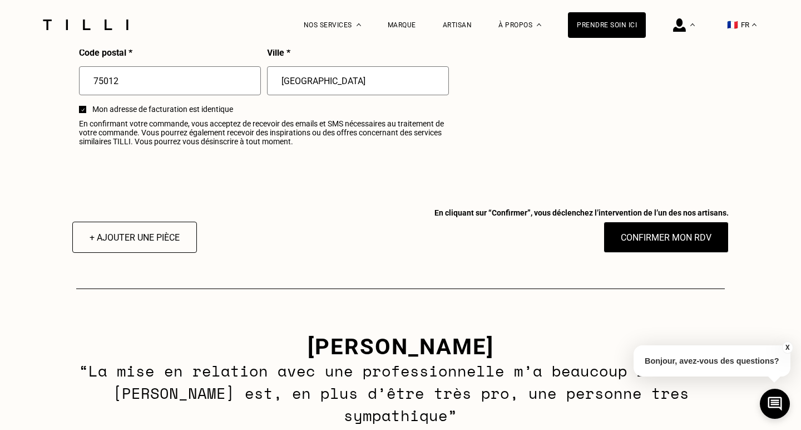
scroll to position [1464, 0]
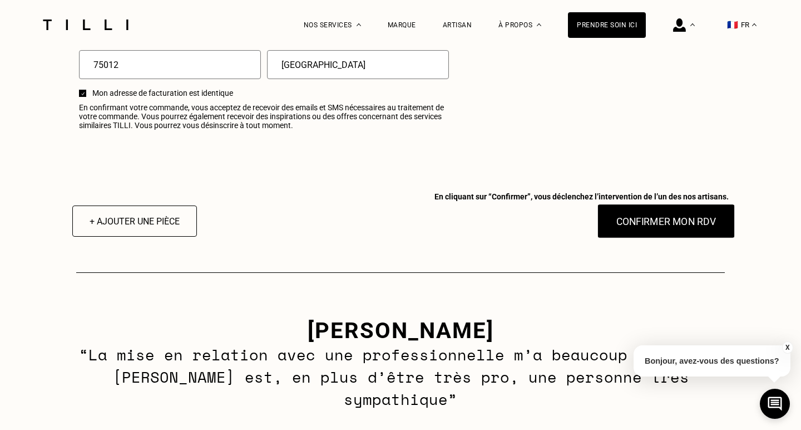
click at [668, 223] on button "Confirmer mon RDV" at bounding box center [667, 221] width 138 height 35
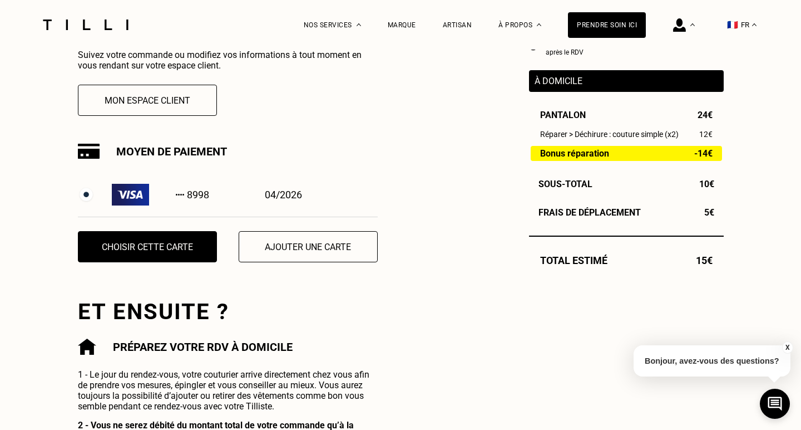
scroll to position [317, 0]
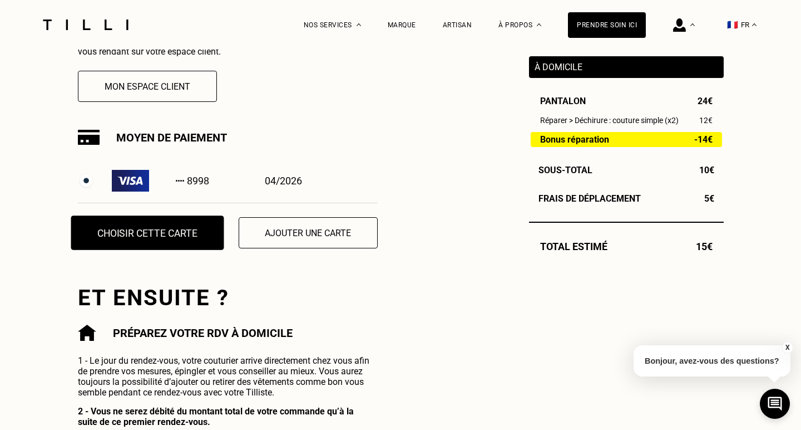
click at [183, 237] on button "Choisir cette carte" at bounding box center [147, 232] width 153 height 35
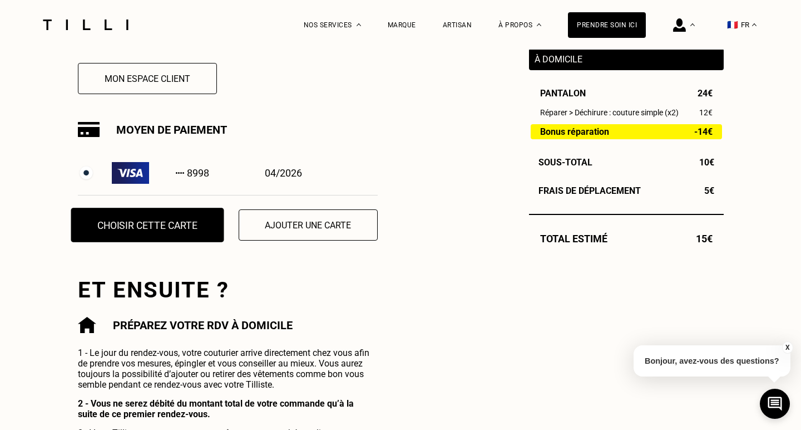
click at [184, 224] on button "Choisir cette carte" at bounding box center [147, 225] width 153 height 35
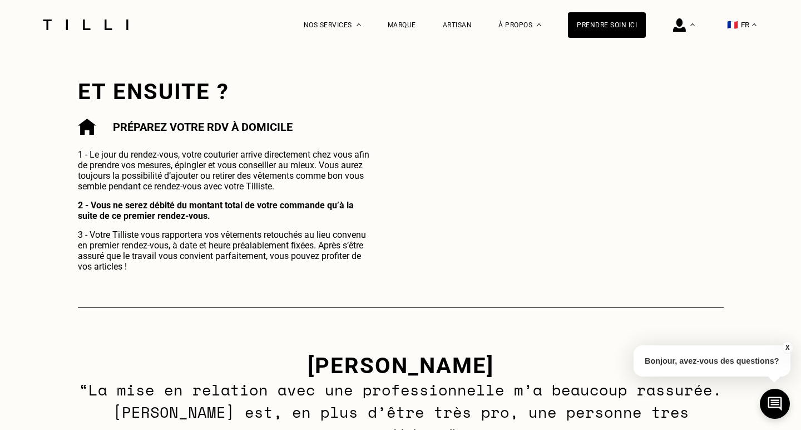
scroll to position [521, 0]
